Goal: Use online tool/utility: Utilize a website feature to perform a specific function

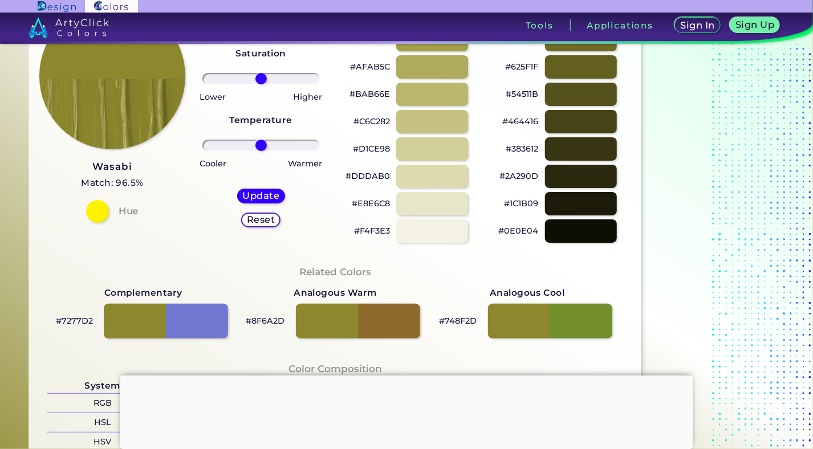
scroll to position [185, 0]
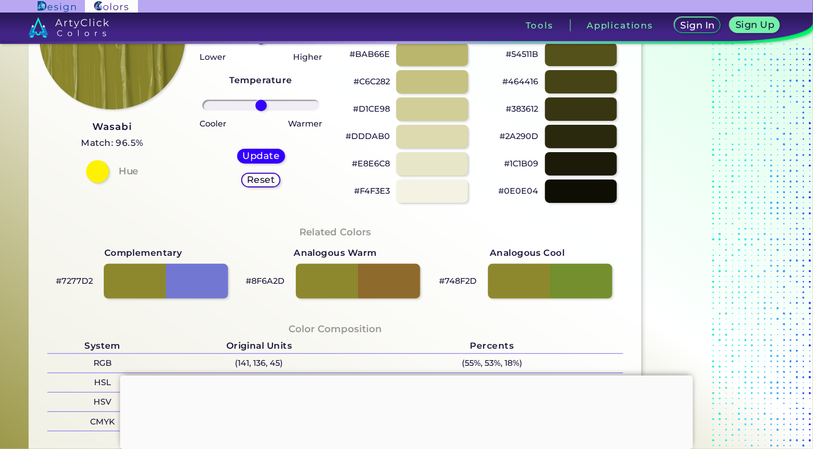
click at [253, 147] on div "Update Reset" at bounding box center [261, 168] width 66 height 57
click at [254, 156] on h5 "Update" at bounding box center [261, 156] width 34 height 9
click at [255, 155] on h5 "Update" at bounding box center [261, 156] width 34 height 9
click at [255, 154] on h5 "Update" at bounding box center [261, 156] width 34 height 9
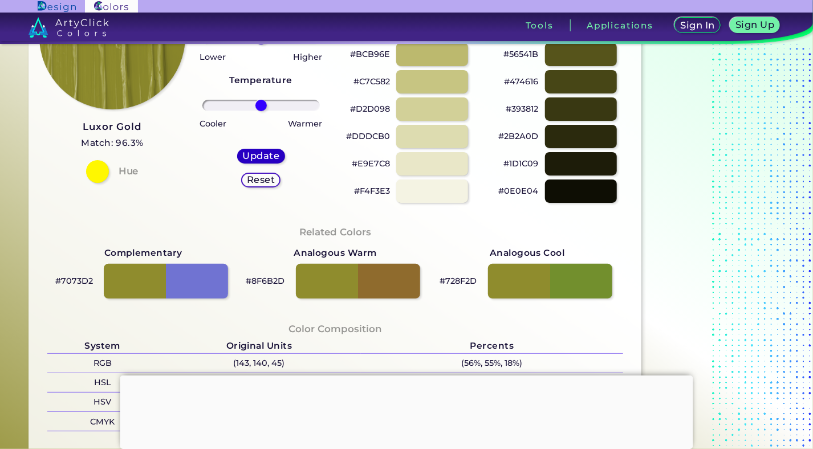
click at [257, 153] on h5 "Update" at bounding box center [261, 156] width 34 height 9
click at [258, 152] on h5 "Update" at bounding box center [261, 156] width 34 height 9
type input "#8f8c2d"
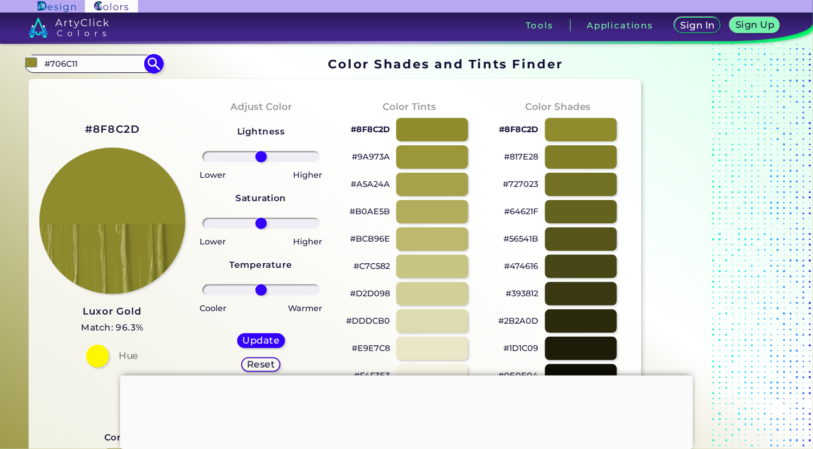
drag, startPoint x: 97, startPoint y: 66, endPoint x: -1, endPoint y: 58, distance: 98.4
click at [40, 58] on input "#706C11" at bounding box center [93, 63] width 106 height 15
type input "Wasabi"
click at [84, 83] on span "◉" at bounding box center [79, 83] width 11 height 15
type input "#788a25"
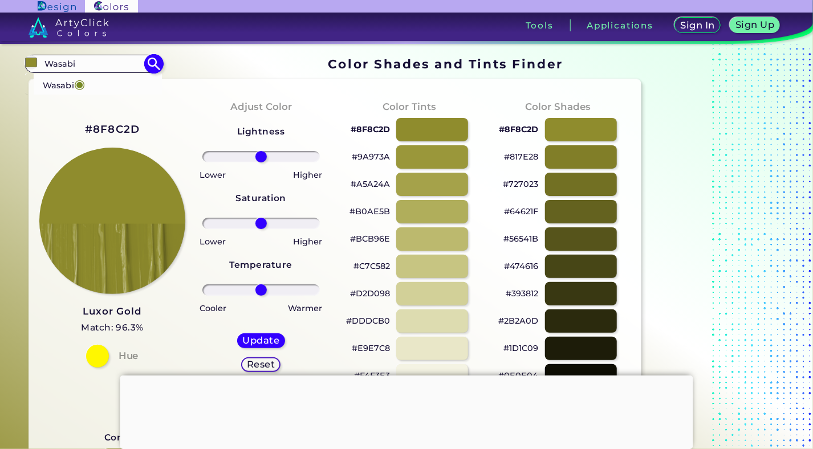
type input "#788A25"
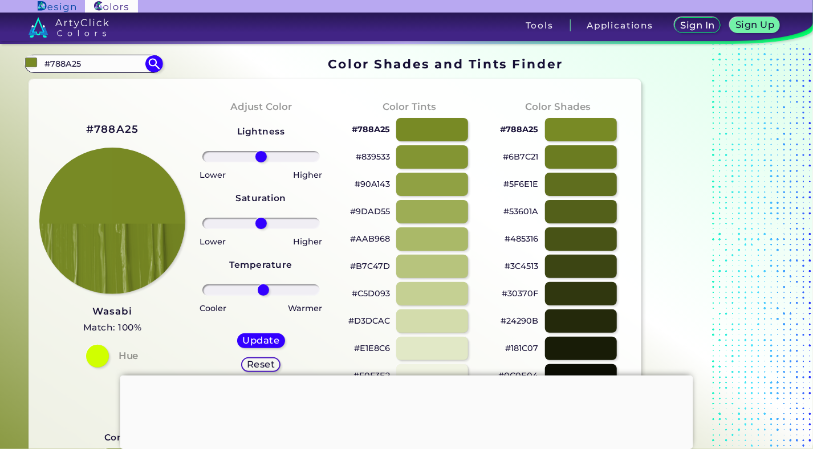
drag, startPoint x: 264, startPoint y: 287, endPoint x: 263, endPoint y: 273, distance: 14.3
type input "5"
click at [263, 284] on input "range" at bounding box center [260, 289] width 117 height 11
click at [616, 213] on div at bounding box center [580, 211] width 73 height 23
type input "#53601a"
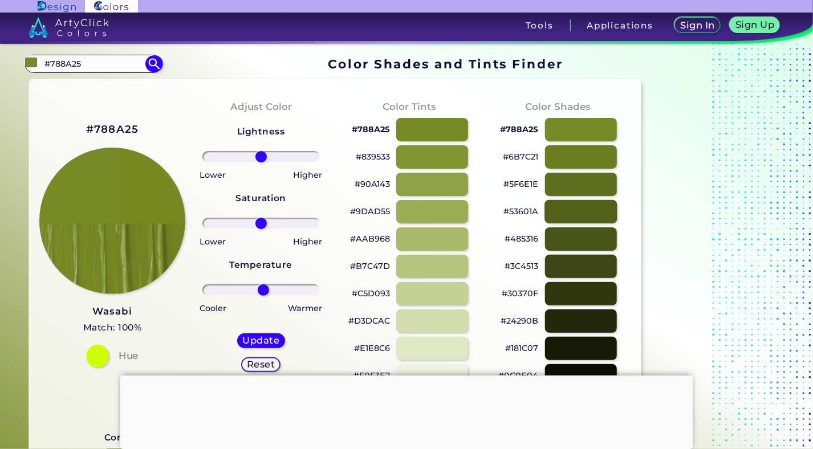
type input "0"
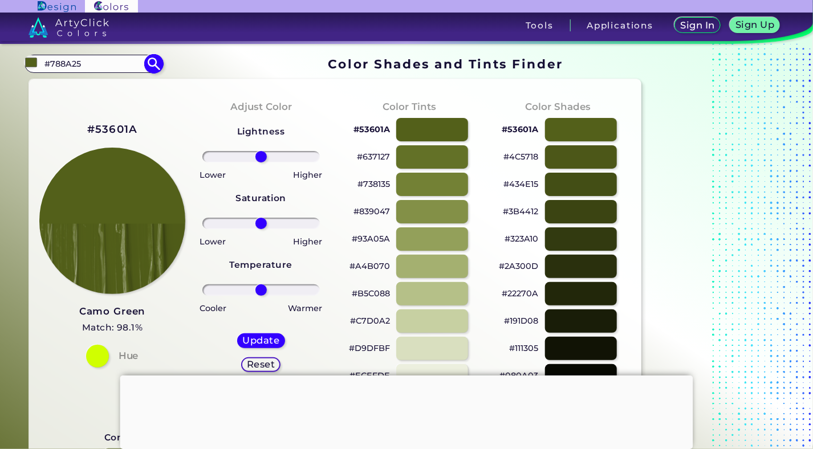
drag, startPoint x: 96, startPoint y: 70, endPoint x: -3, endPoint y: 62, distance: 99.5
click at [40, 62] on input "#788A25" at bounding box center [93, 63] width 106 height 15
type input "8D882D"
click at [157, 62] on img at bounding box center [154, 64] width 20 height 20
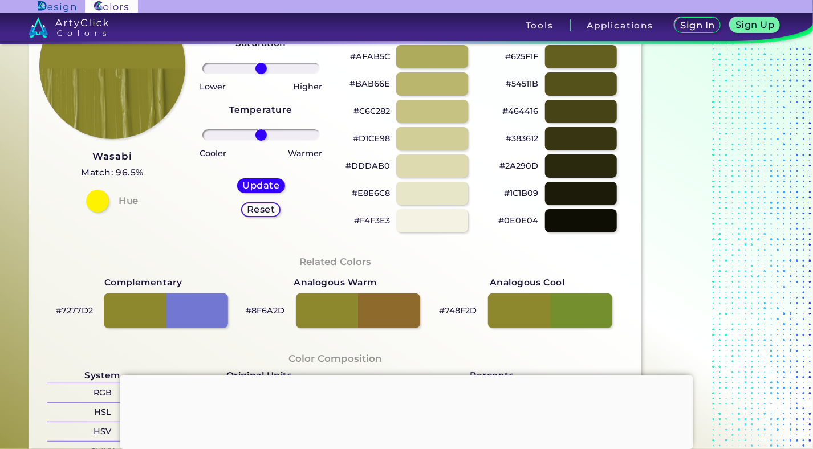
scroll to position [185, 0]
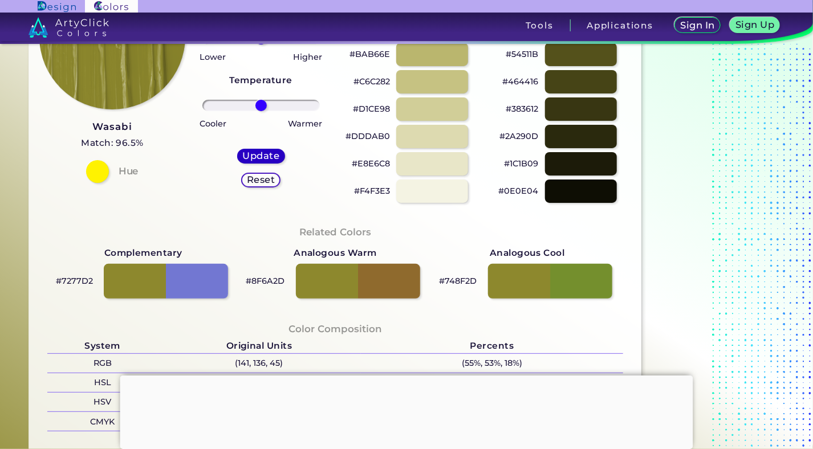
click at [258, 154] on h5 "Update" at bounding box center [261, 156] width 34 height 9
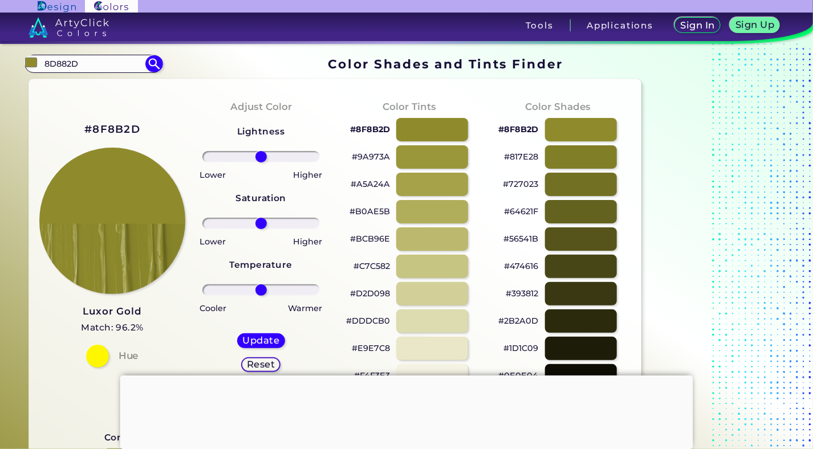
scroll to position [123, 0]
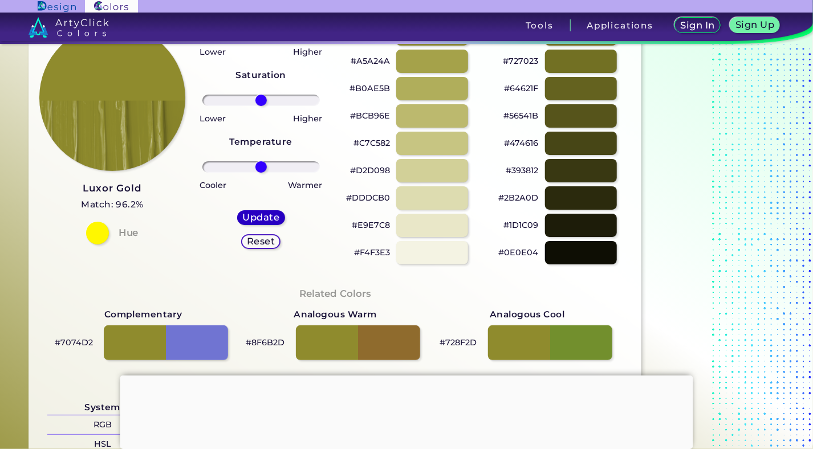
click at [257, 215] on h5 "Update" at bounding box center [261, 217] width 34 height 9
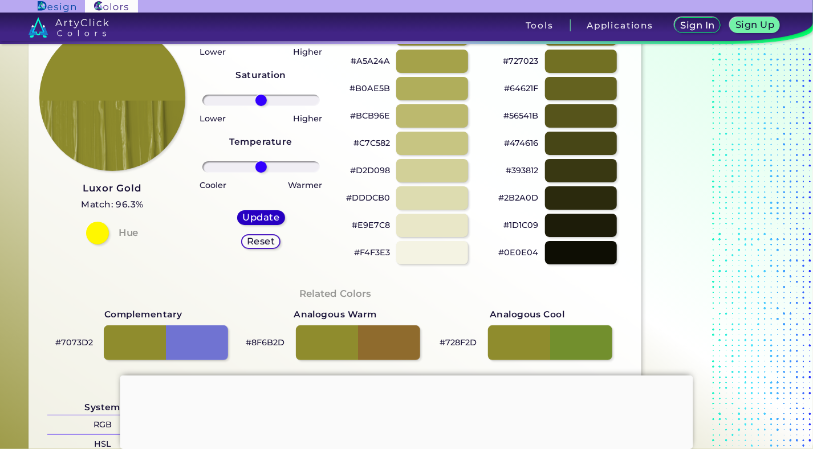
click at [258, 214] on h5 "Update" at bounding box center [261, 217] width 34 height 9
type input "#8f8c2d"
